Goal: Information Seeking & Learning: Learn about a topic

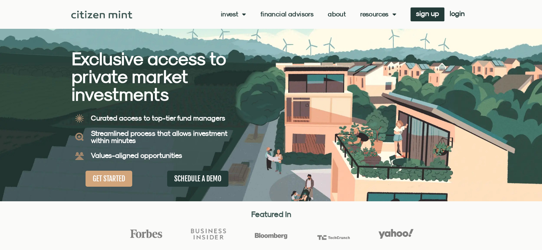
click at [338, 15] on link "About" at bounding box center [337, 14] width 18 height 7
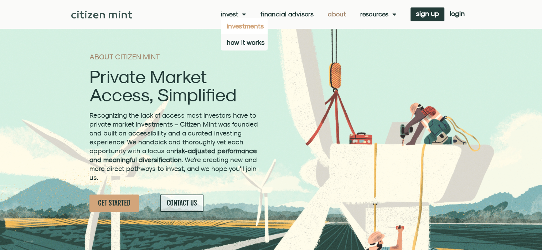
click at [233, 27] on link "investments" at bounding box center [244, 26] width 47 height 16
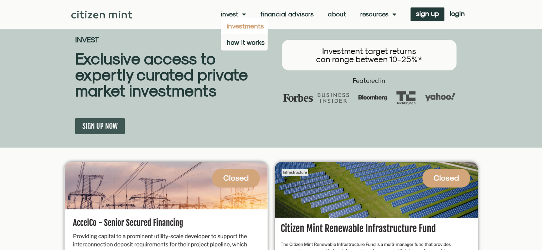
click at [244, 15] on span "Menu" at bounding box center [241, 14] width 7 height 14
click at [230, 16] on link "Invest" at bounding box center [233, 14] width 25 height 7
click at [230, 41] on link "how it works" at bounding box center [244, 42] width 47 height 16
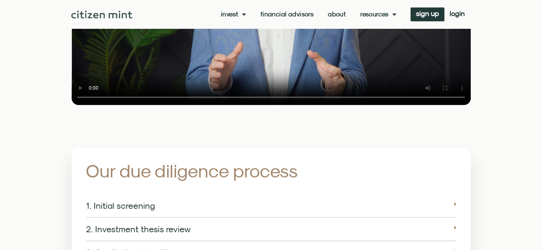
scroll to position [969, 0]
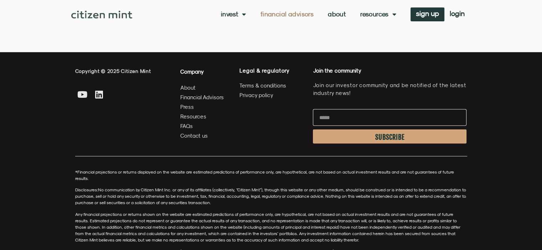
scroll to position [1980, 0]
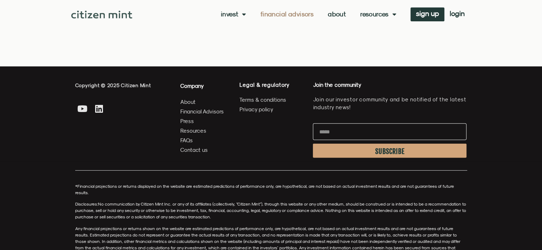
click at [337, 13] on link "About" at bounding box center [337, 14] width 18 height 7
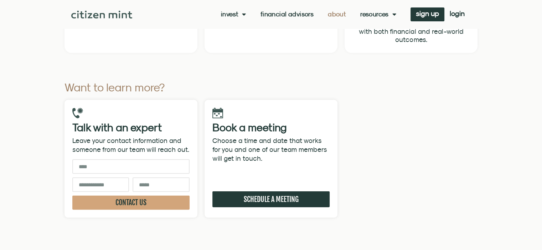
scroll to position [2151, 0]
